Goal: Task Accomplishment & Management: Use online tool/utility

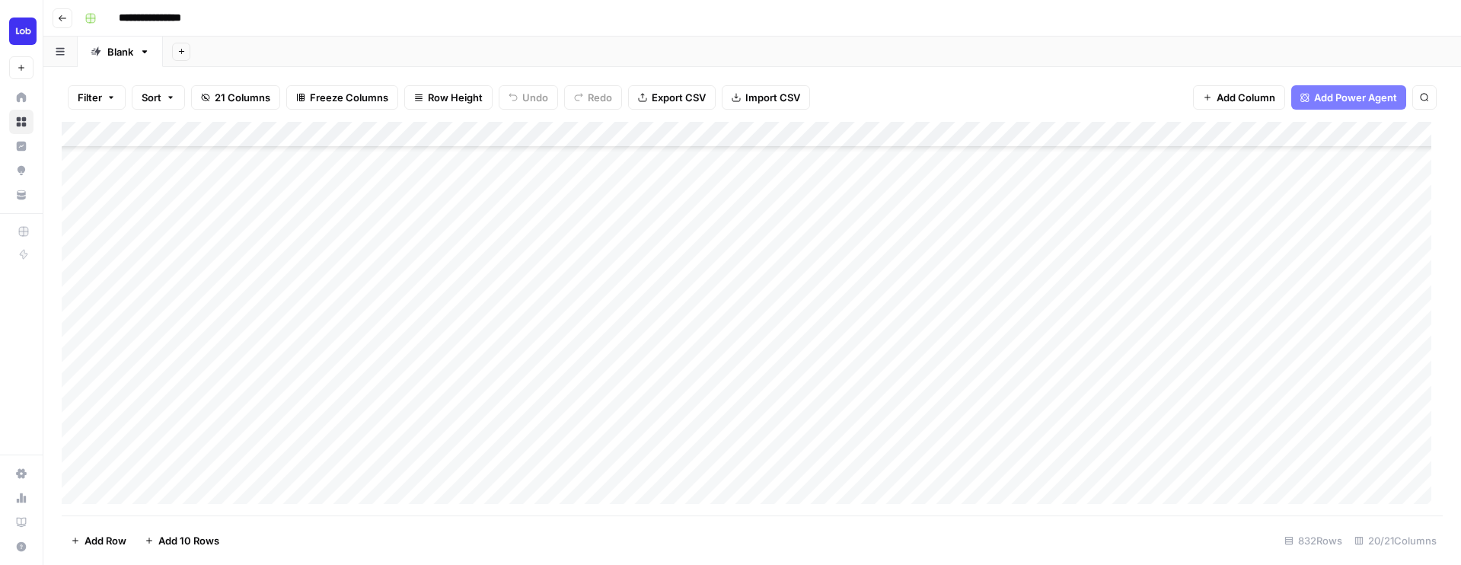
scroll to position [334, 0]
click at [1257, 513] on span "Reload" at bounding box center [1259, 519] width 30 height 14
click at [1013, 418] on div "Add Column" at bounding box center [752, 319] width 1381 height 394
click at [1234, 388] on div "Add Column" at bounding box center [752, 319] width 1381 height 394
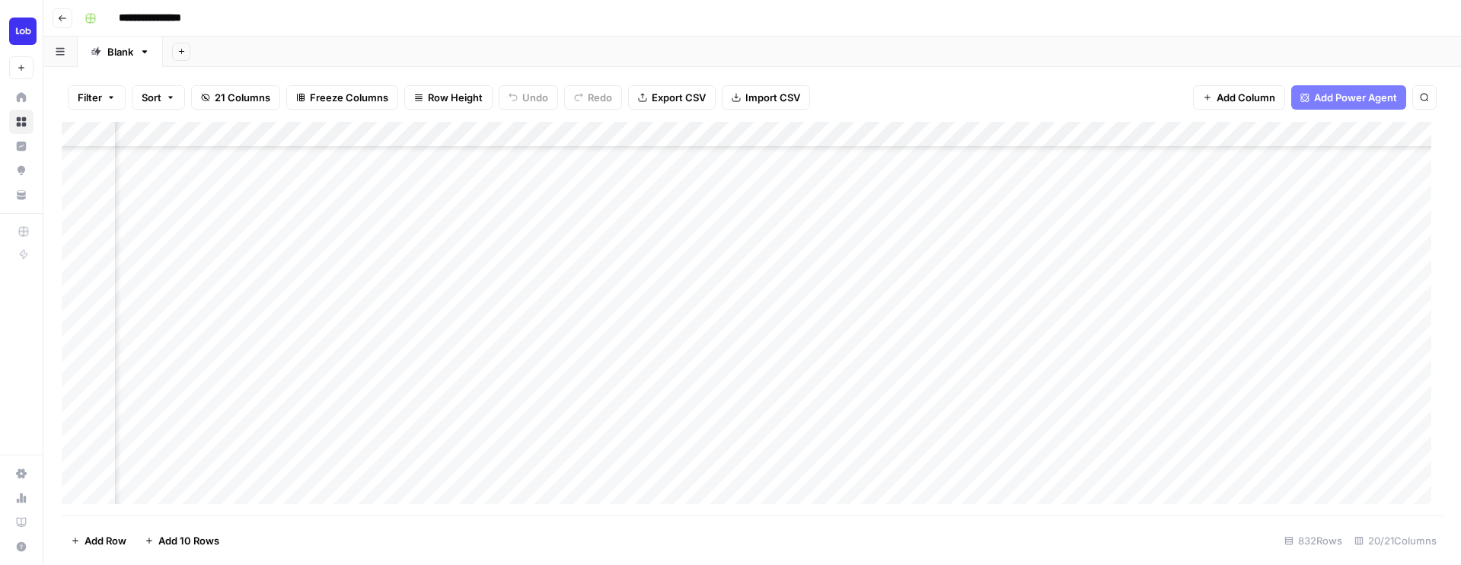
scroll to position [601, 1102]
click at [644, 386] on div "Add Column" at bounding box center [752, 319] width 1381 height 394
click at [1196, 410] on div "Add Column" at bounding box center [752, 319] width 1381 height 394
